Goal: Find specific page/section: Find specific page/section

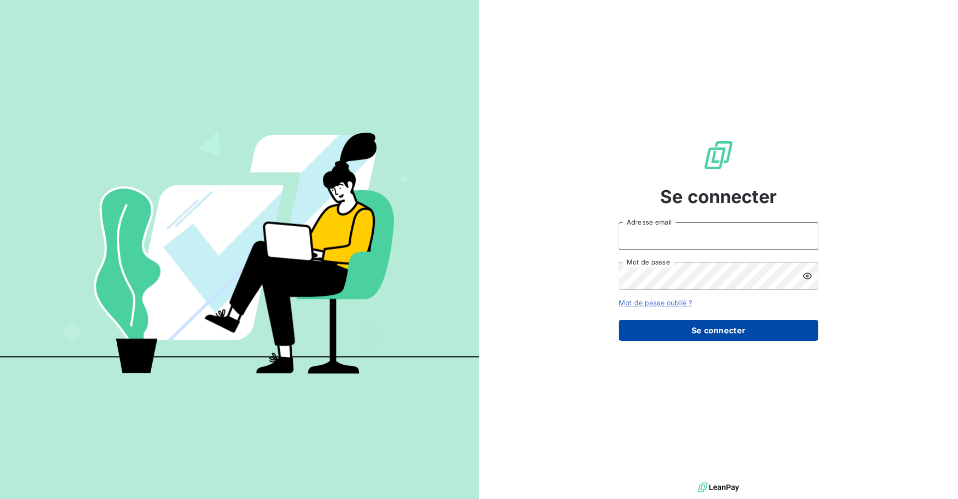
type input "[PERSON_NAME][EMAIL_ADDRESS][DOMAIN_NAME]"
click at [737, 330] on button "Se connecter" at bounding box center [718, 330] width 200 height 21
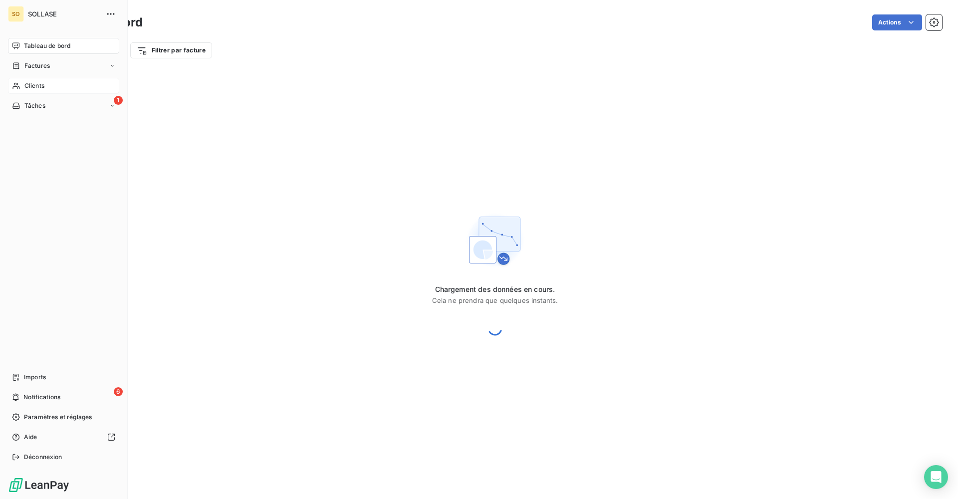
click at [21, 83] on div "Clients" at bounding box center [63, 86] width 111 height 16
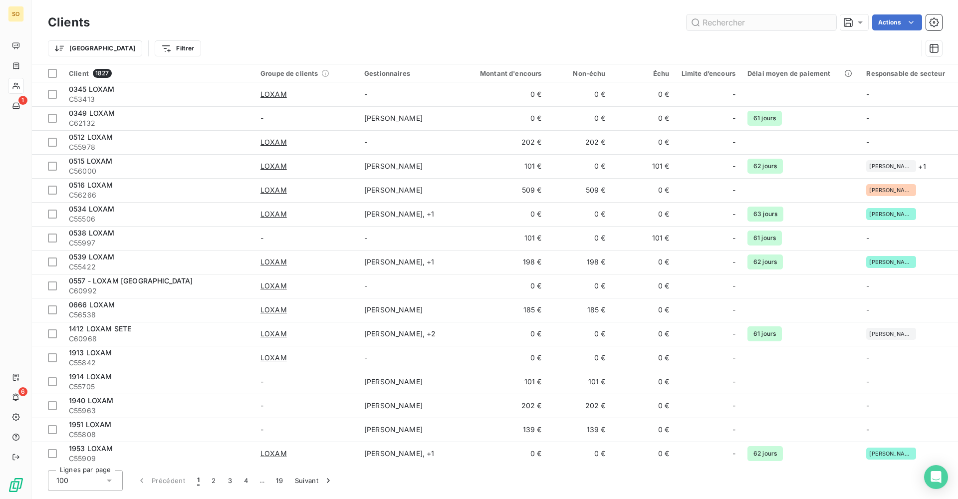
click at [729, 19] on input "text" at bounding box center [761, 22] width 150 height 16
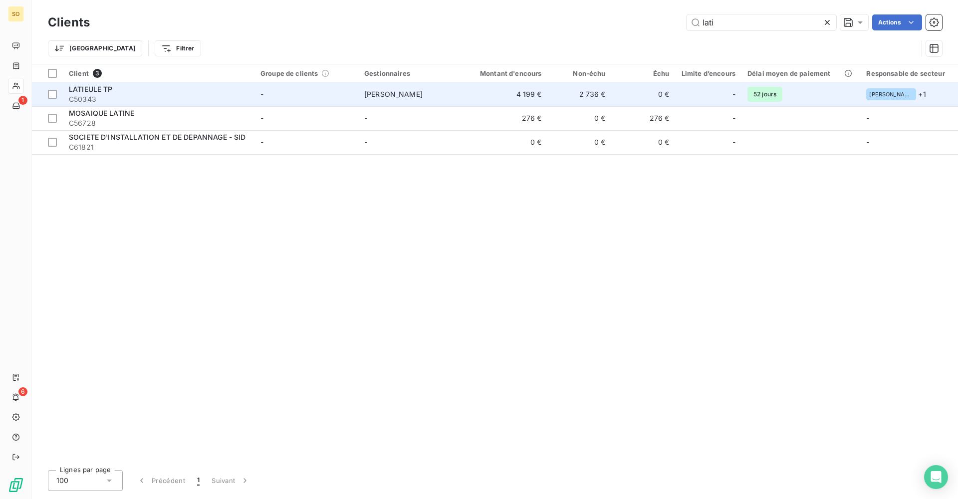
type input "lati"
click at [620, 101] on td "0 €" at bounding box center [644, 94] width 64 height 24
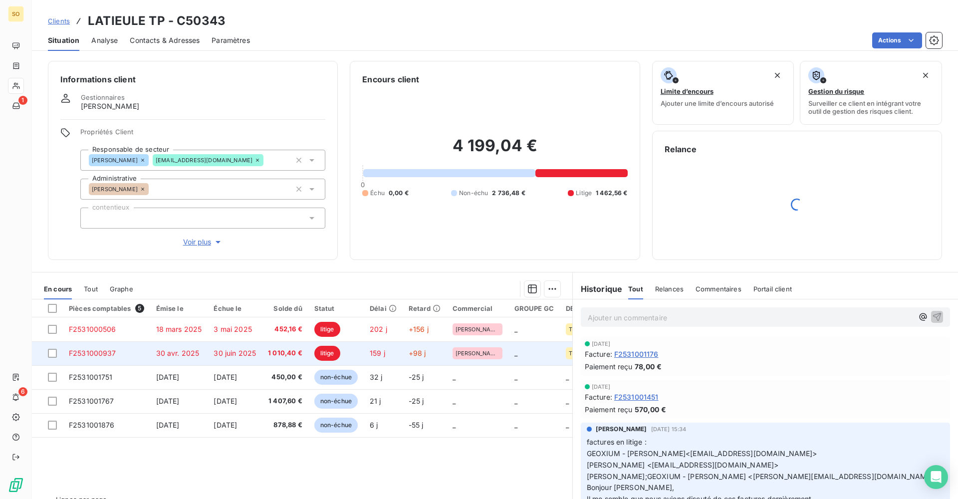
click at [114, 354] on span "F2531000937" at bounding box center [92, 353] width 47 height 8
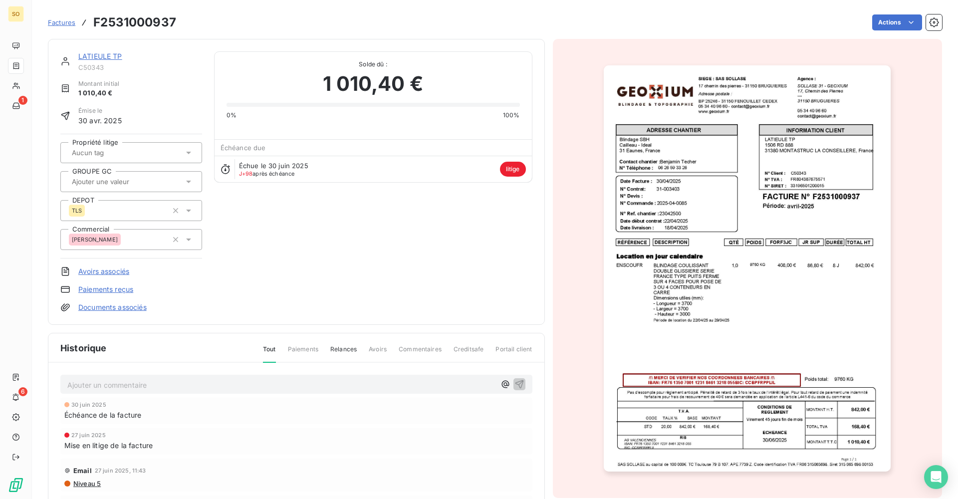
click at [132, 24] on h3 "F2531000937" at bounding box center [134, 22] width 83 height 18
copy h3 "F2531000937"
drag, startPoint x: 83, startPoint y: 58, endPoint x: 95, endPoint y: 61, distance: 12.8
click at [83, 58] on link "LATIEULE TP" at bounding box center [100, 56] width 44 height 8
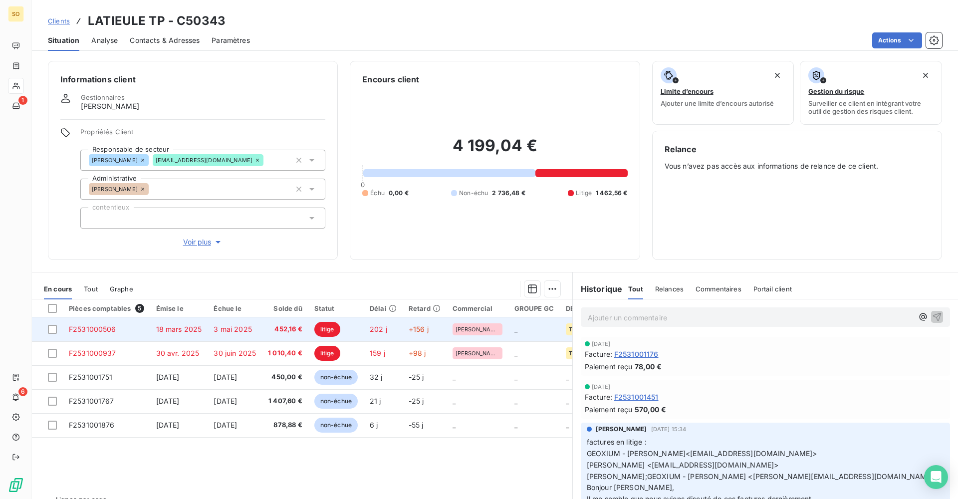
click at [163, 328] on span "18 mars 2025" at bounding box center [179, 329] width 46 height 8
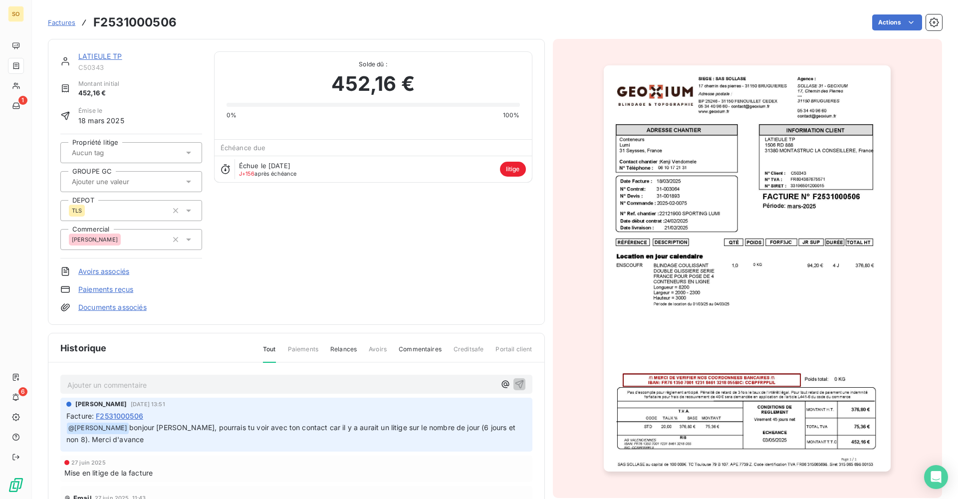
click at [125, 19] on h3 "F2531000506" at bounding box center [134, 22] width 83 height 18
copy h3 "F2531000506"
click at [338, 428] on span "bonjour [PERSON_NAME], pourrais tu voir avec ton contact car il y a aurait un l…" at bounding box center [291, 433] width 451 height 20
